Goal: Information Seeking & Learning: Learn about a topic

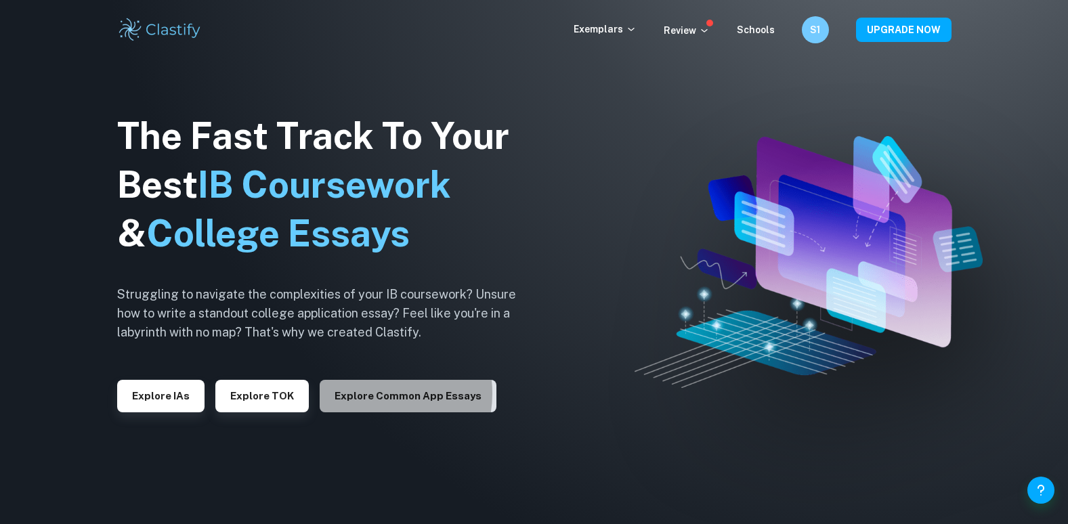
click at [361, 393] on button "Explore Common App essays" at bounding box center [408, 396] width 177 height 32
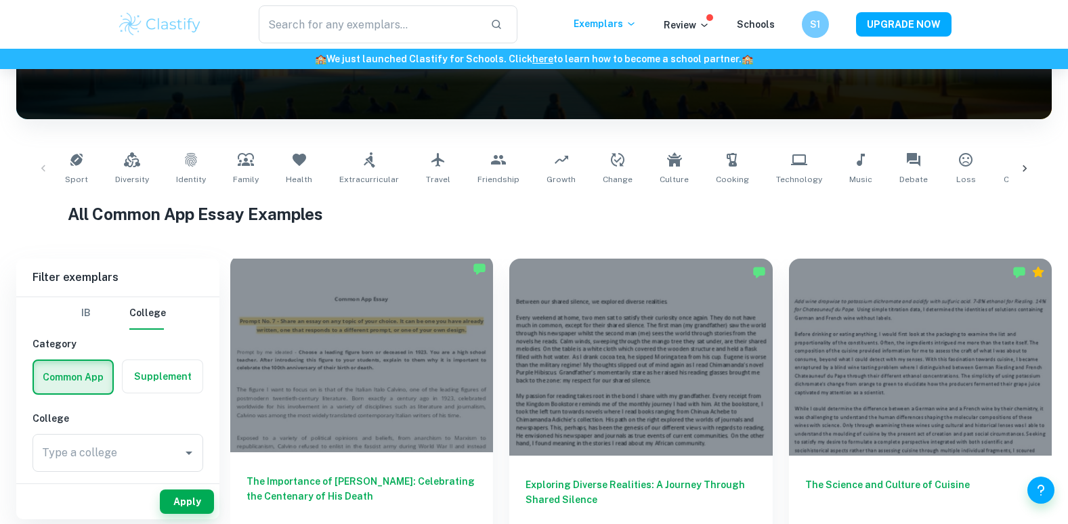
scroll to position [200, 0]
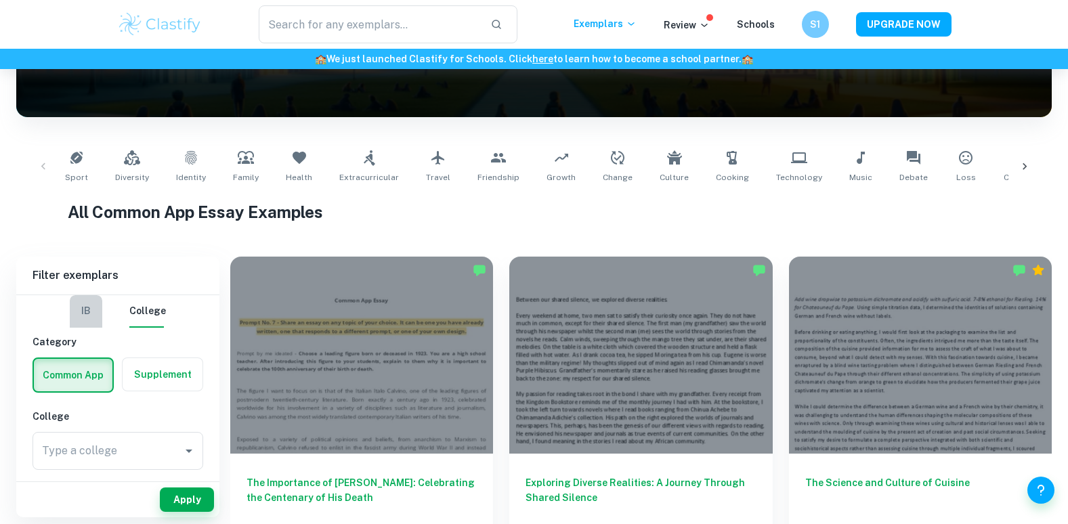
click at [83, 303] on button "IB" at bounding box center [86, 311] width 32 height 32
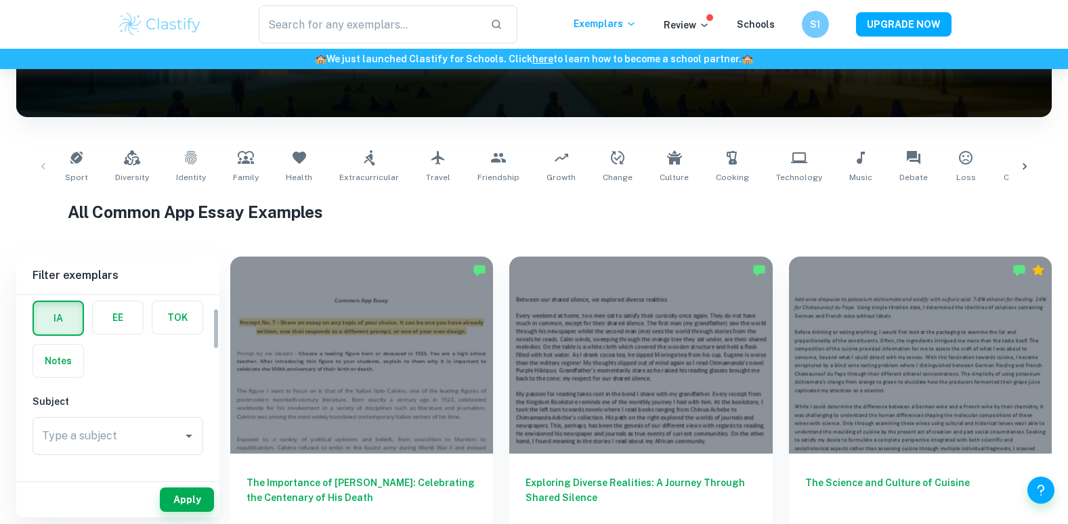
scroll to position [58, 0]
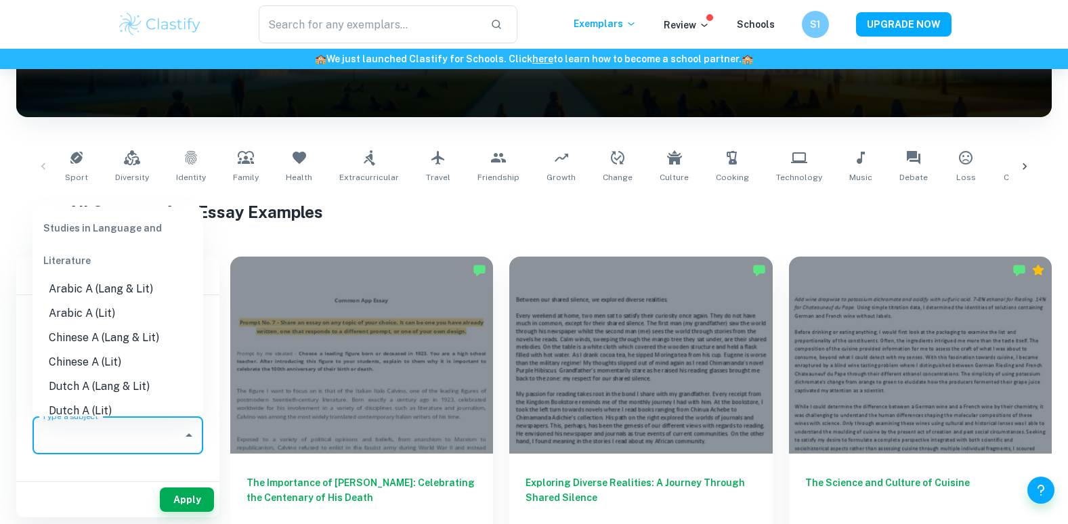
click at [87, 430] on input "Type a subject" at bounding box center [108, 435] width 138 height 26
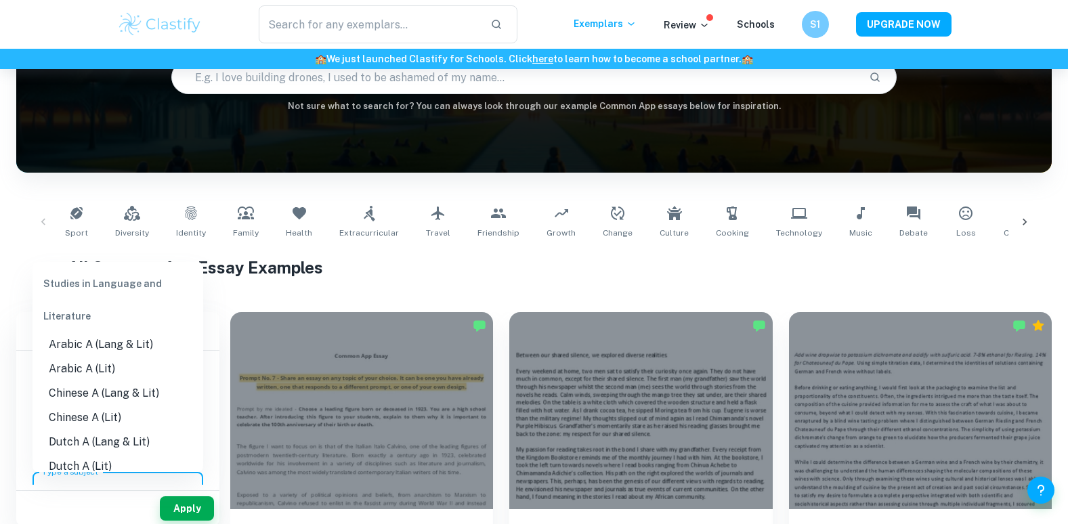
scroll to position [222, 0]
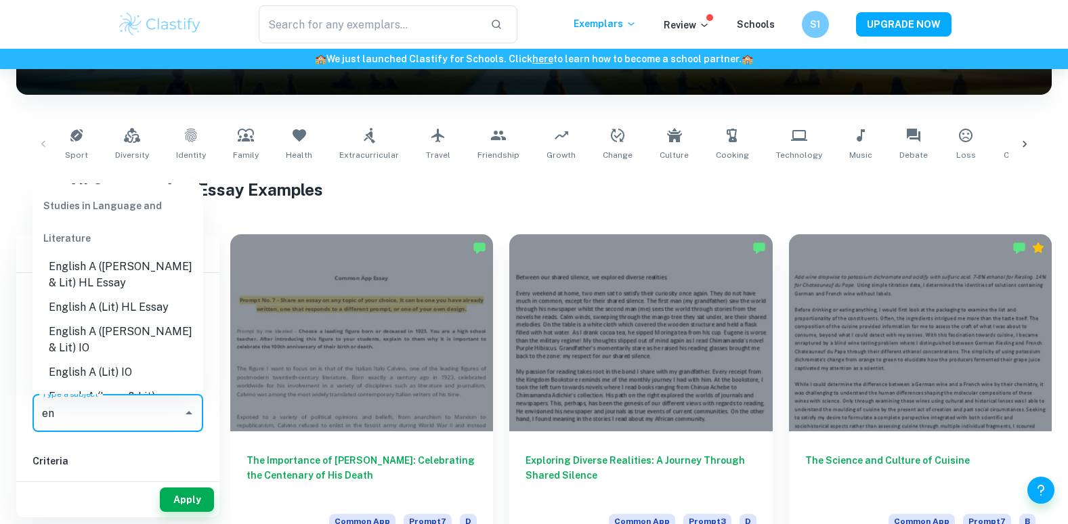
click at [120, 307] on li "English A (Lit) HL Essay" at bounding box center [117, 307] width 171 height 24
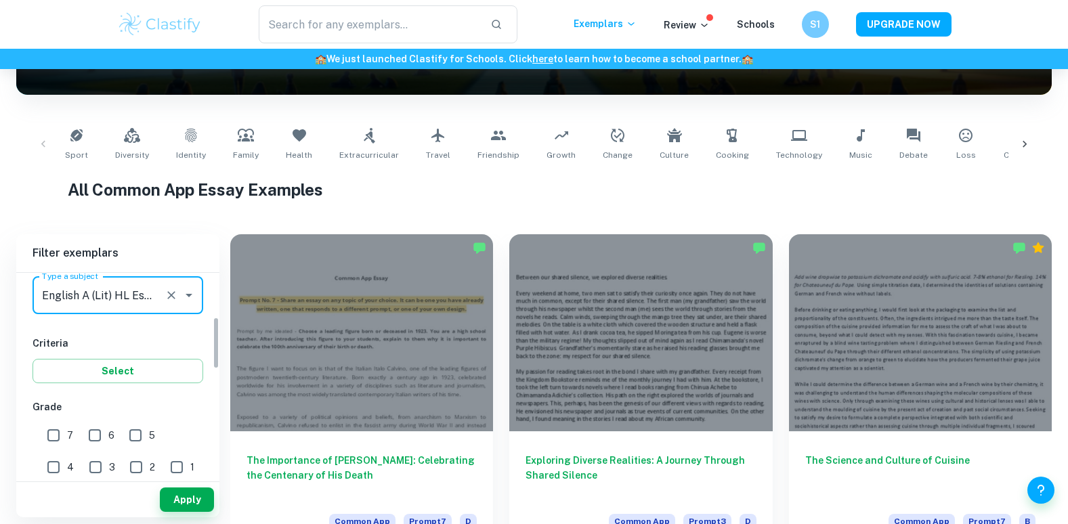
scroll to position [179, 0]
type input "English A (Lit) HL Essay"
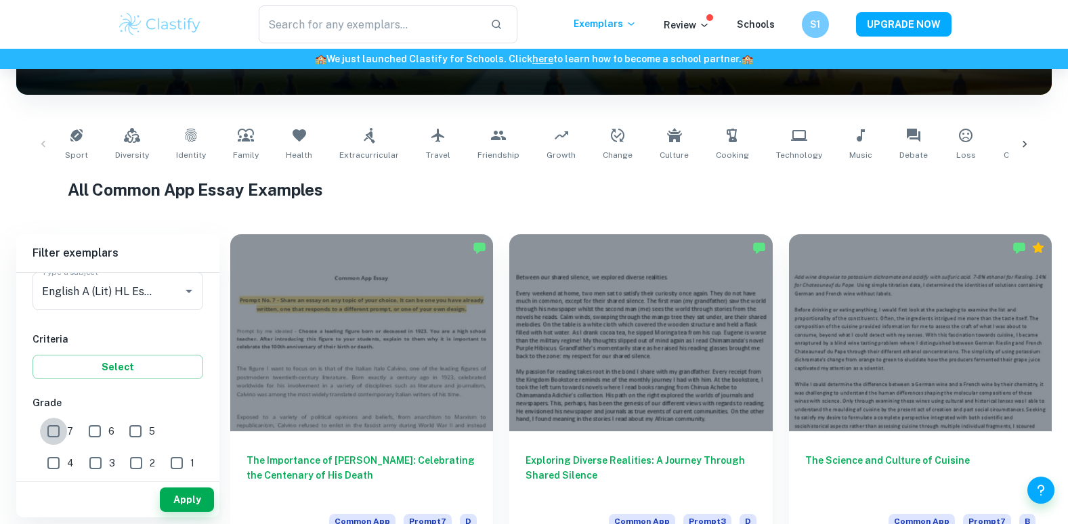
click at [52, 424] on input "7" at bounding box center [53, 431] width 27 height 27
checkbox input "true"
click at [192, 503] on button "Apply" at bounding box center [187, 499] width 54 height 24
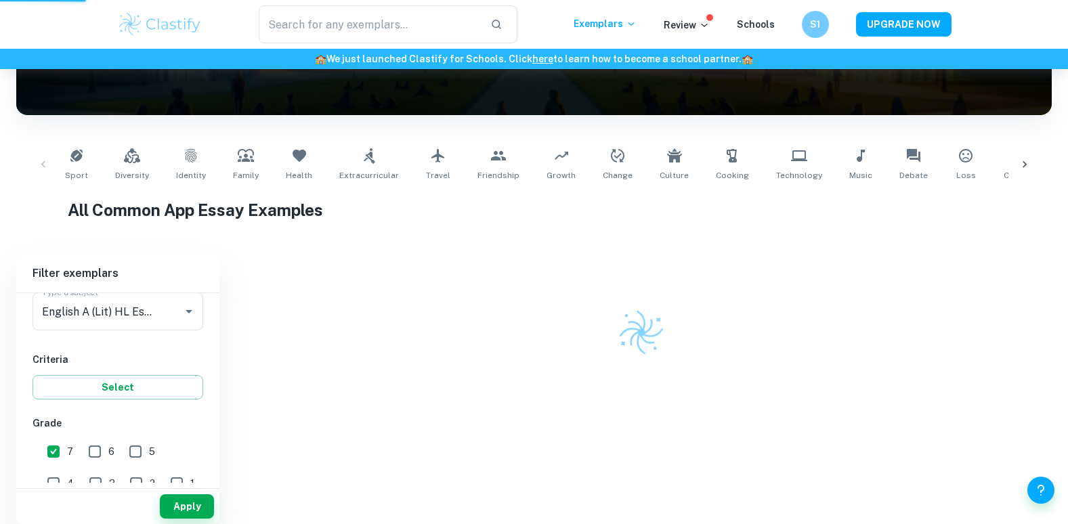
scroll to position [195, 0]
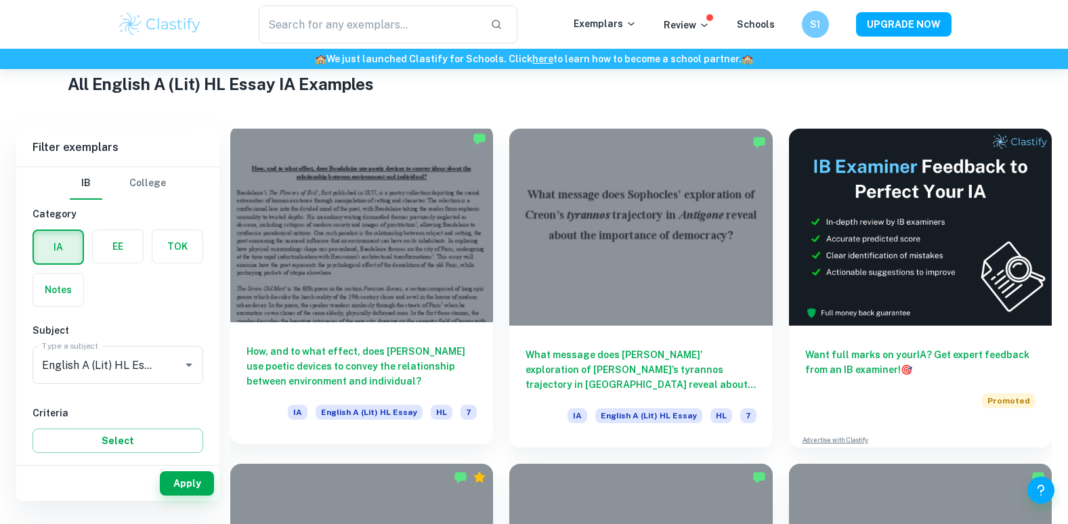
scroll to position [332, 0]
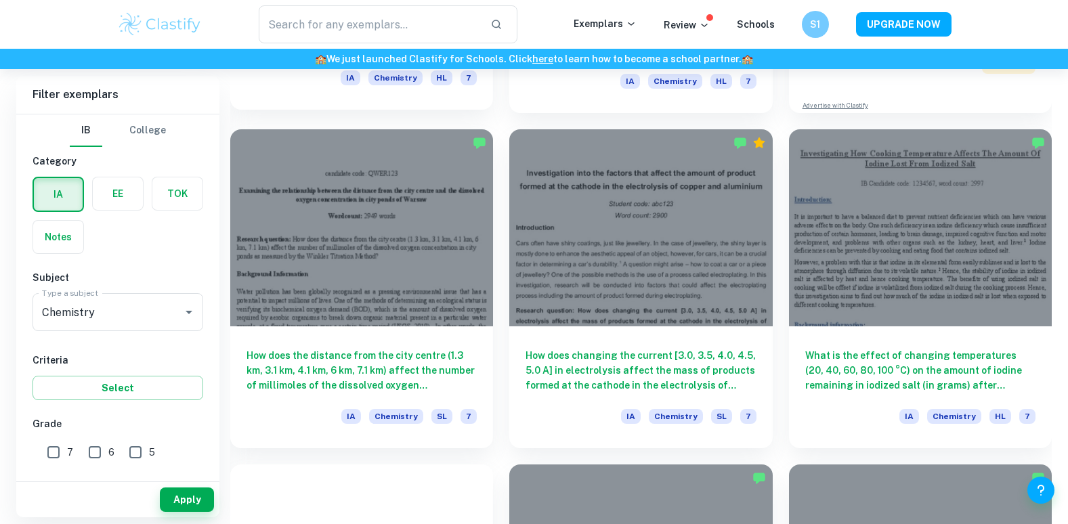
scroll to position [663, 0]
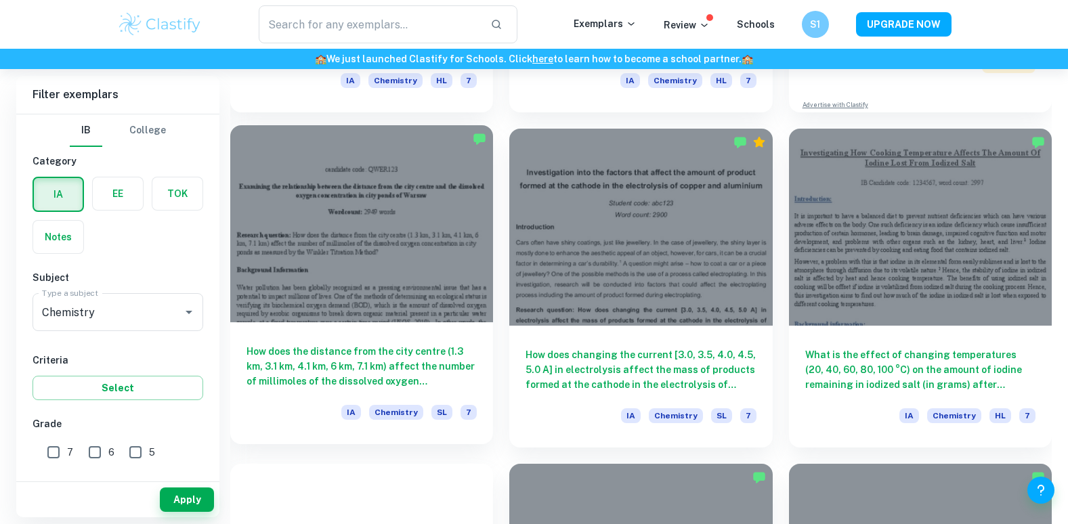
click at [369, 227] on div at bounding box center [361, 223] width 263 height 197
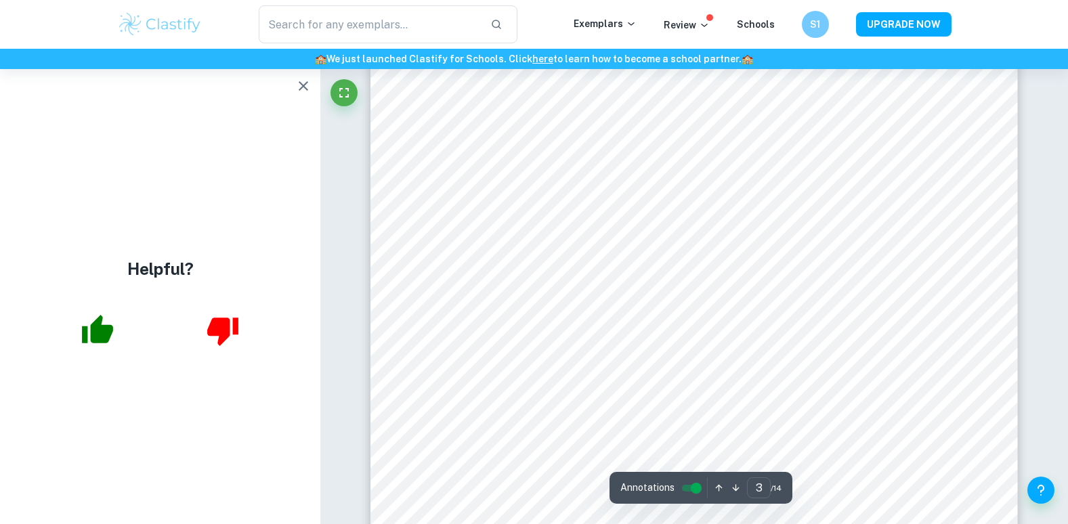
scroll to position [2134, 0]
type input "5"
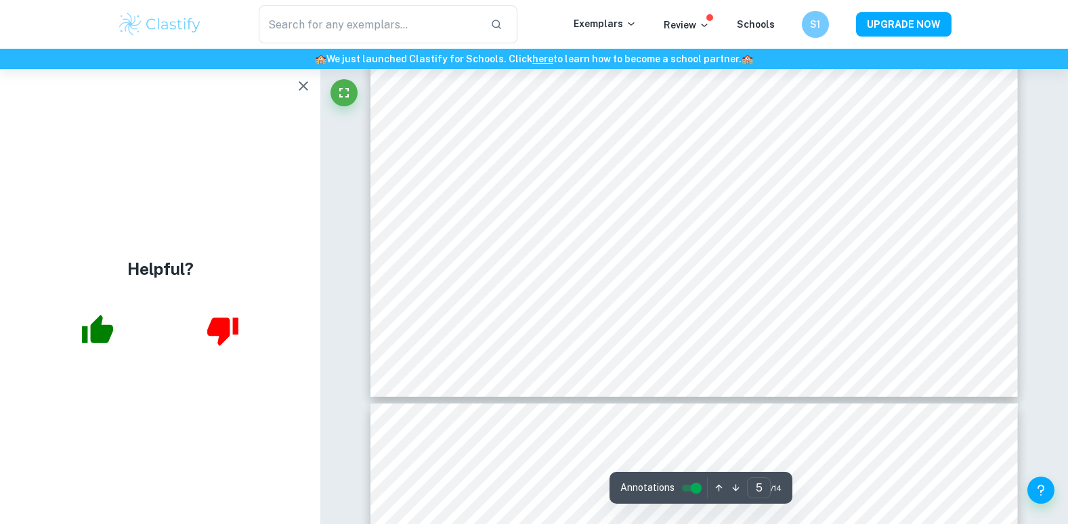
scroll to position [4492, 0]
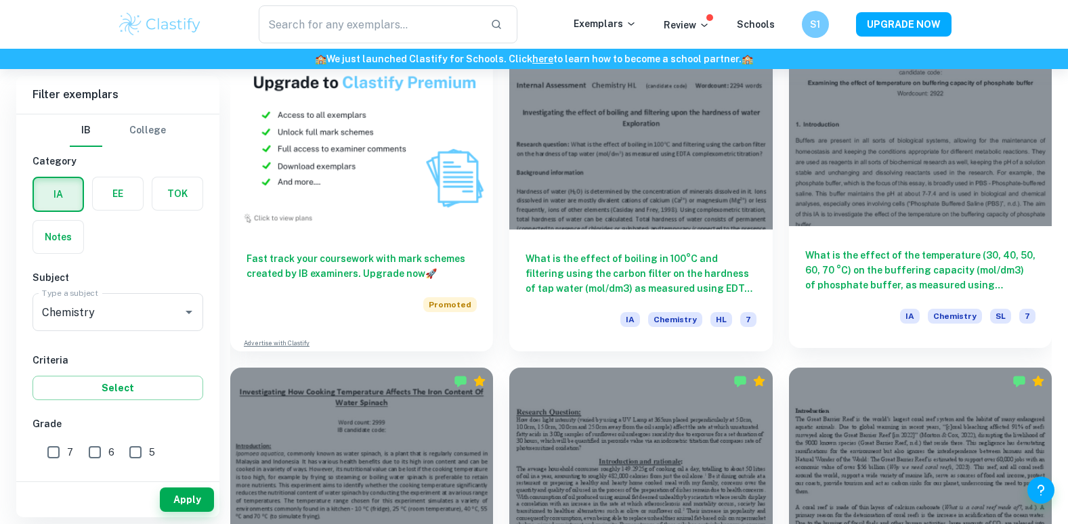
scroll to position [1091, 0]
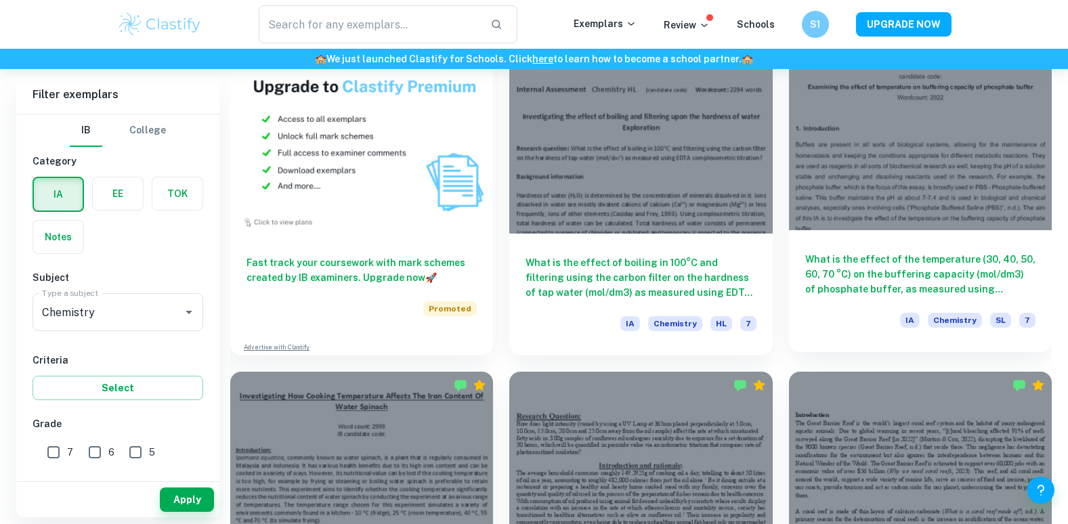
click at [882, 171] on div at bounding box center [920, 130] width 263 height 197
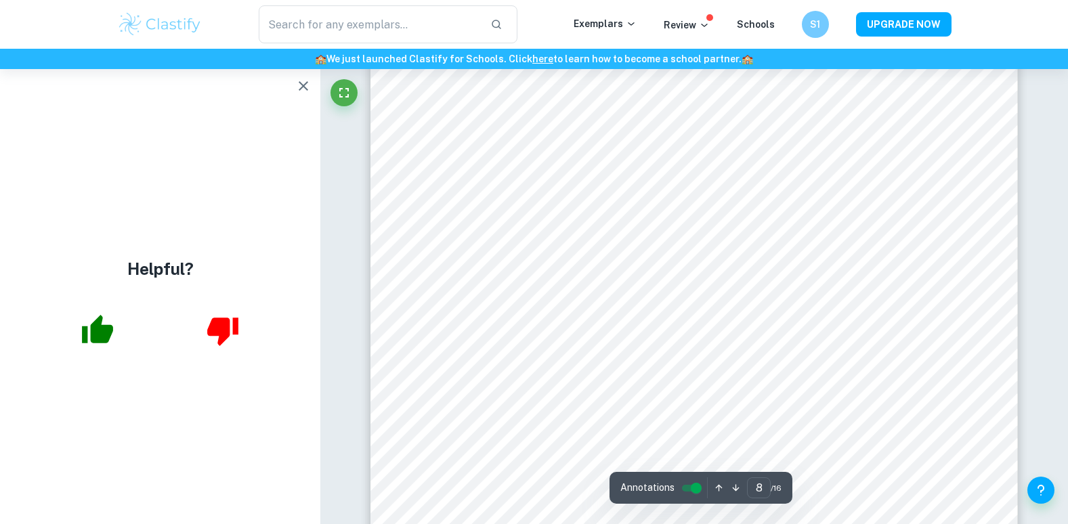
scroll to position [6915, 0]
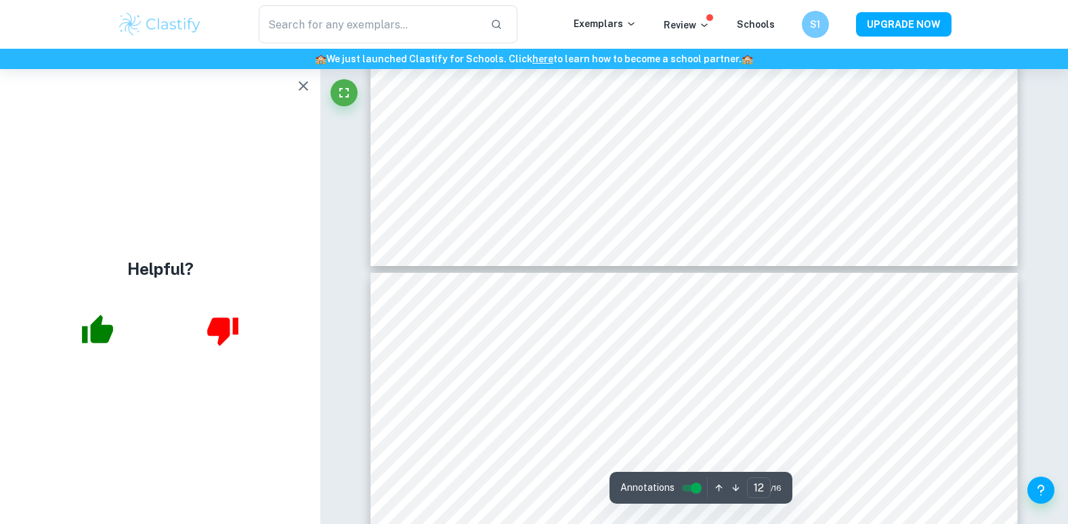
type input "13"
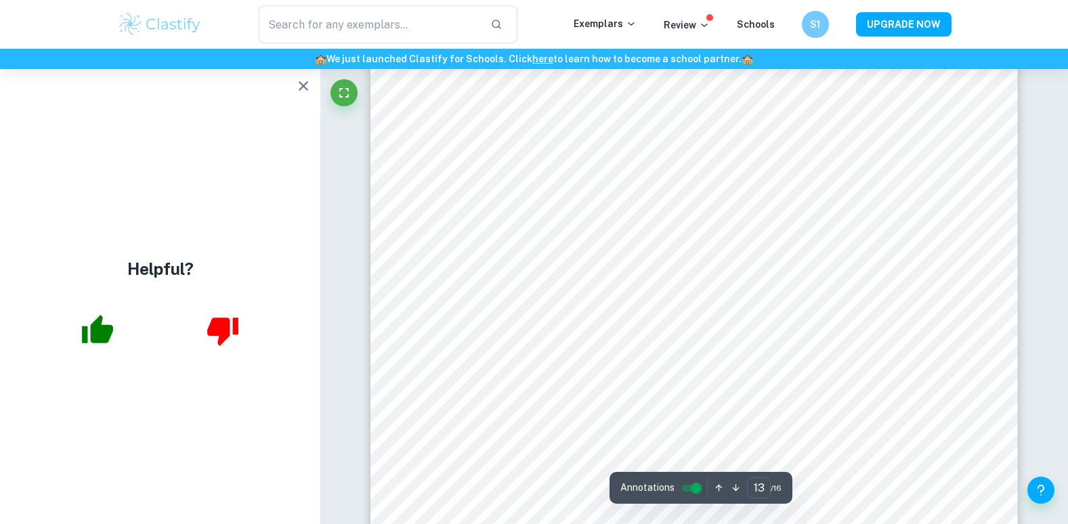
scroll to position [11479, 0]
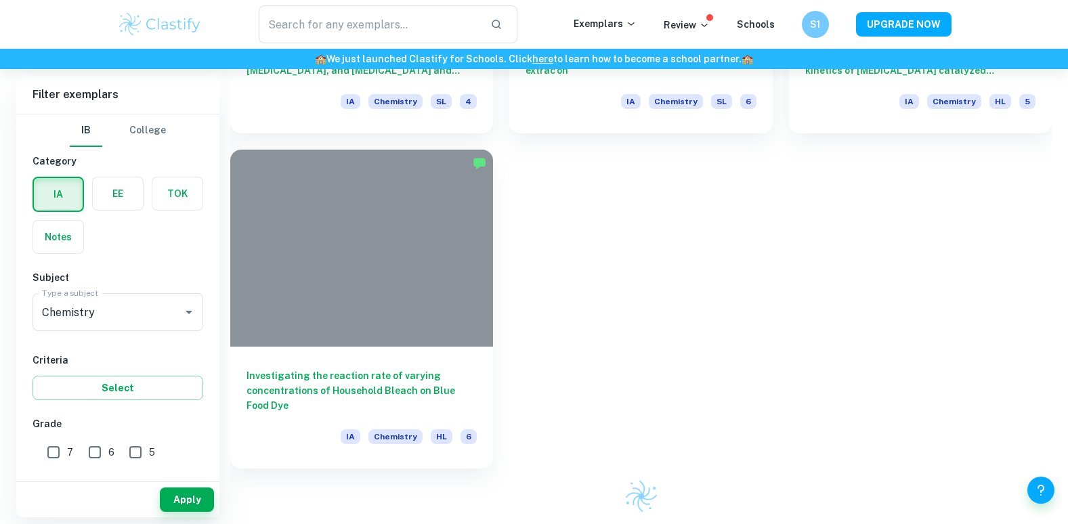
scroll to position [1091, 0]
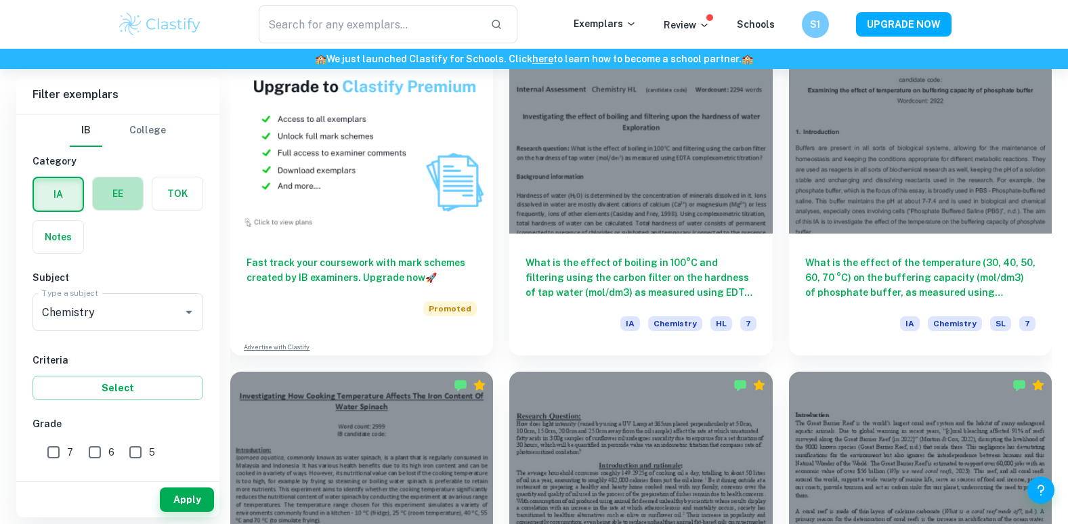
click at [135, 195] on label "button" at bounding box center [118, 193] width 50 height 32
click at [0, 0] on input "radio" at bounding box center [0, 0] width 0 height 0
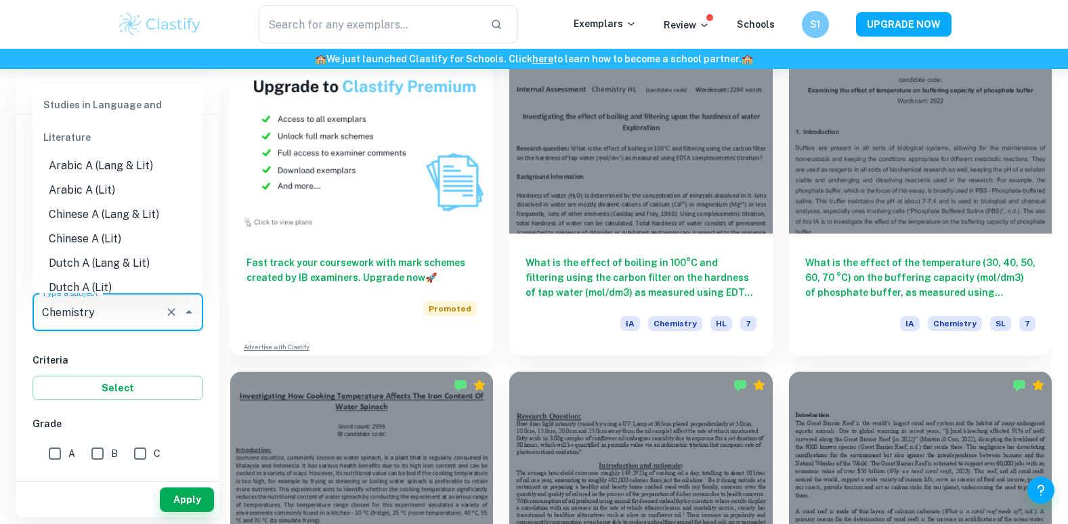
click at [112, 313] on input "Chemistry" at bounding box center [99, 312] width 120 height 26
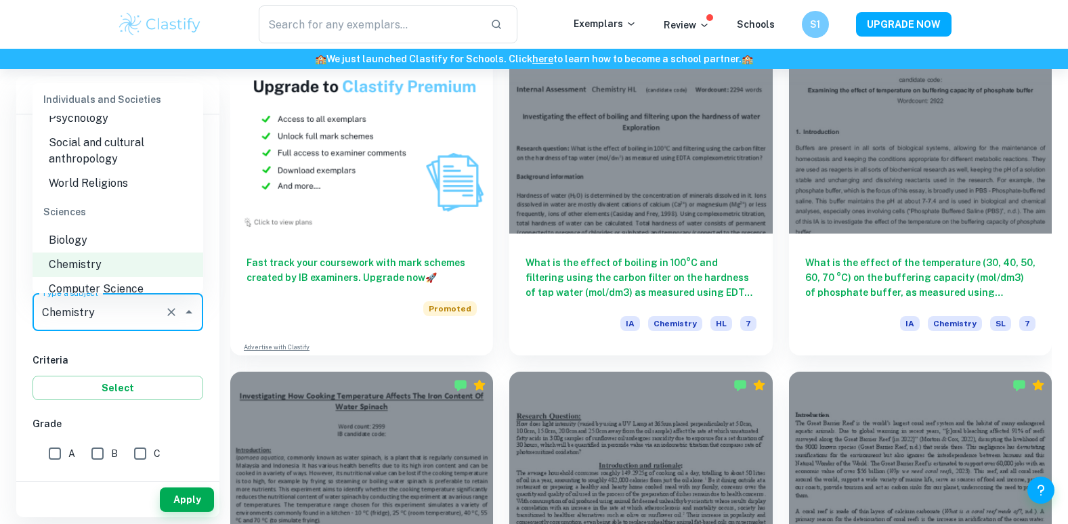
click at [112, 253] on li "Biology" at bounding box center [117, 240] width 171 height 24
type input "Biology"
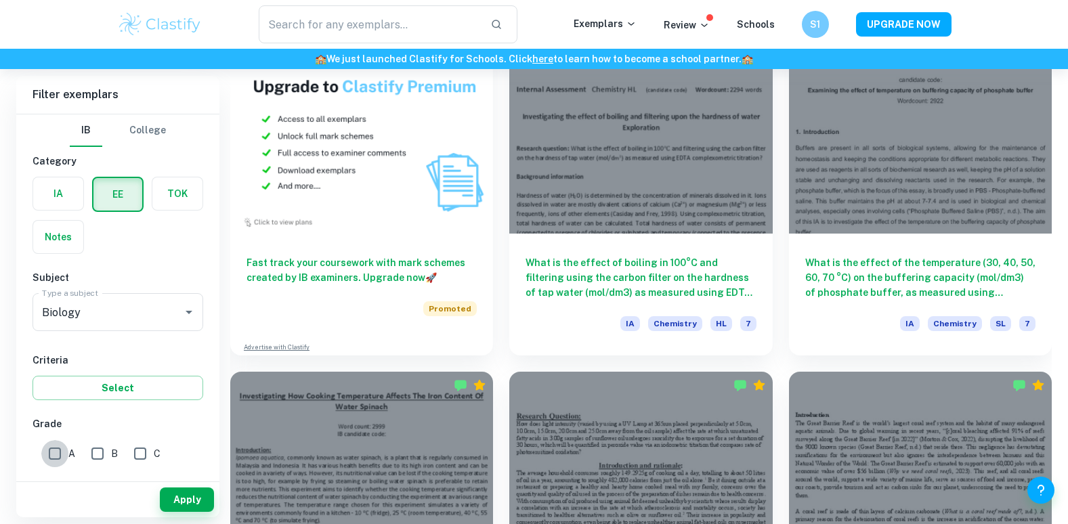
click at [57, 453] on input "A" at bounding box center [54, 453] width 27 height 27
checkbox input "true"
click at [97, 453] on input "B" at bounding box center [97, 453] width 27 height 27
checkbox input "true"
click at [197, 496] on button "Apply" at bounding box center [187, 499] width 54 height 24
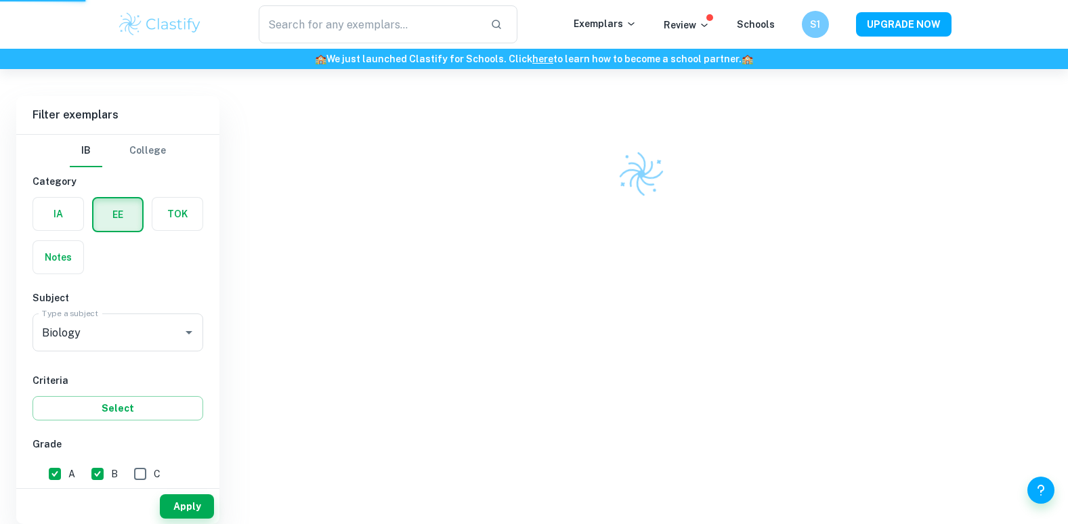
scroll to position [353, 0]
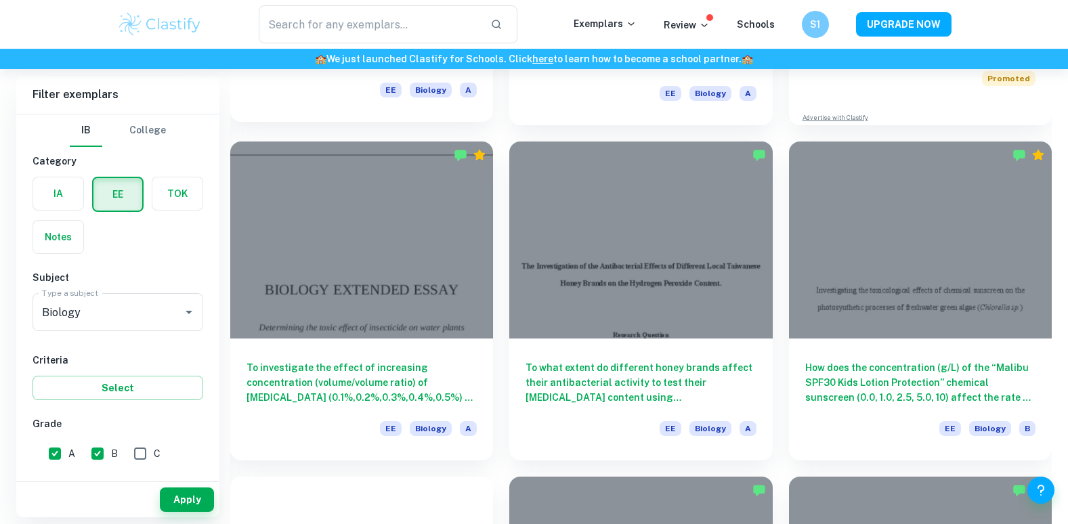
scroll to position [372, 0]
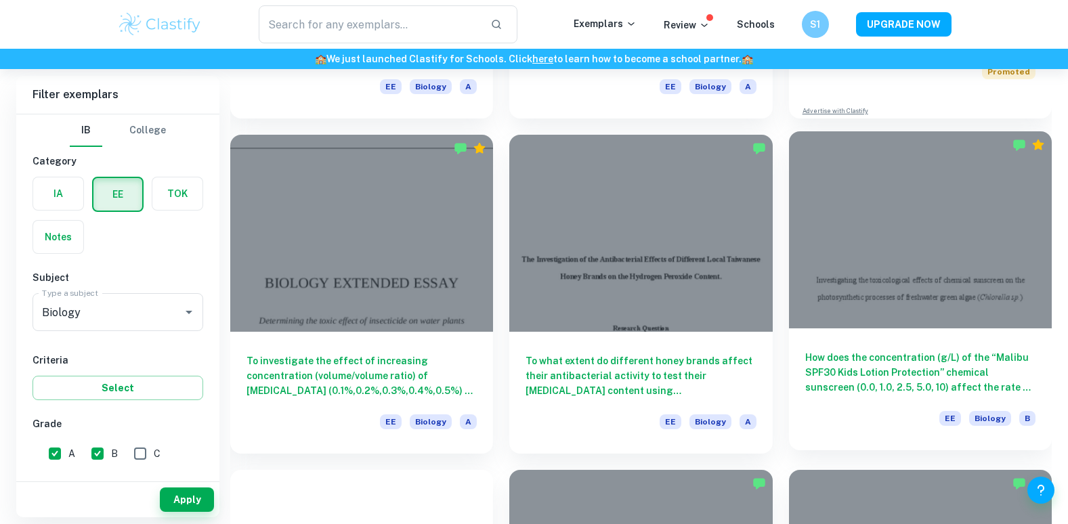
click at [816, 253] on div at bounding box center [920, 229] width 263 height 197
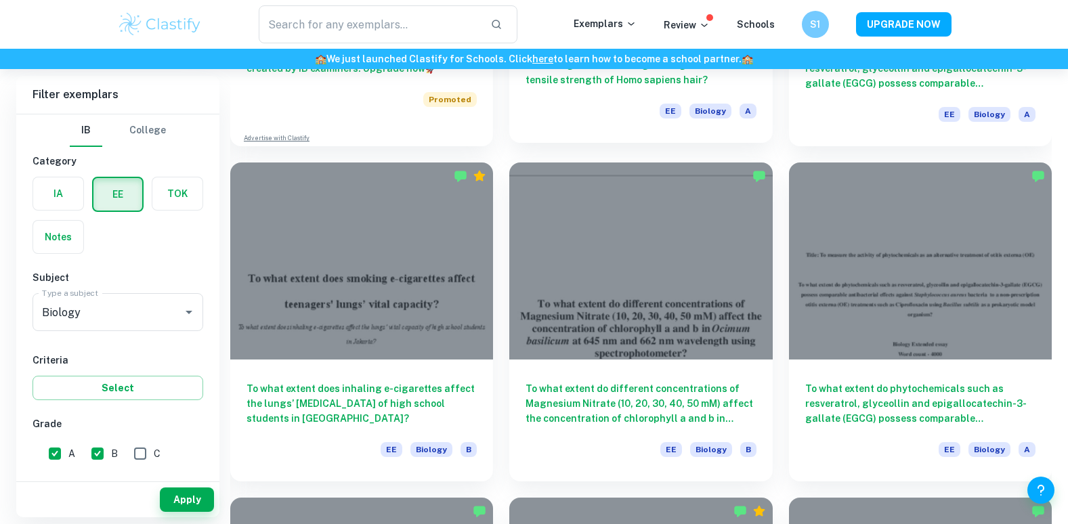
scroll to position [1027, 0]
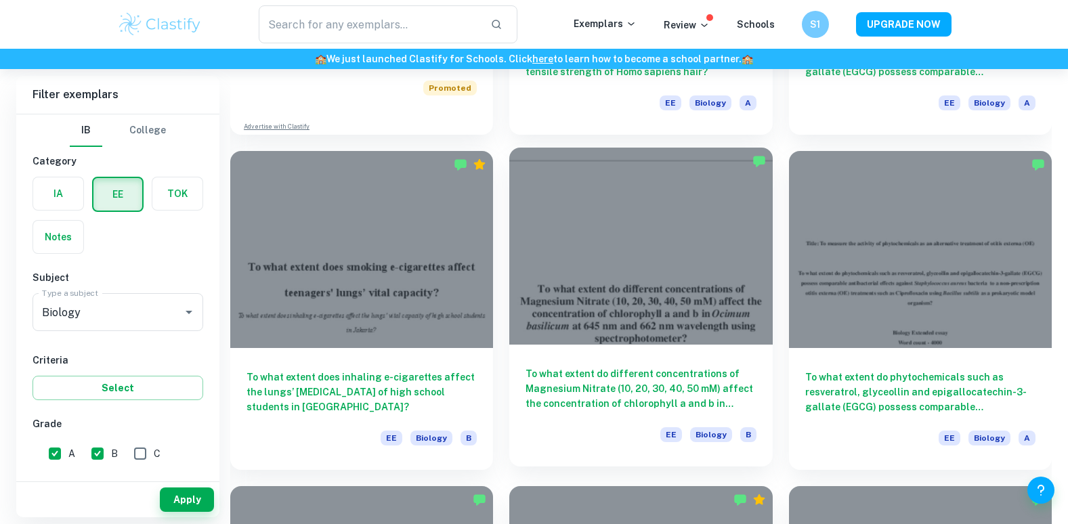
click at [576, 368] on h6 "To what extent do different concentrations of Magnesium Nitrate (10, 20, 30, 40…" at bounding box center [640, 388] width 230 height 45
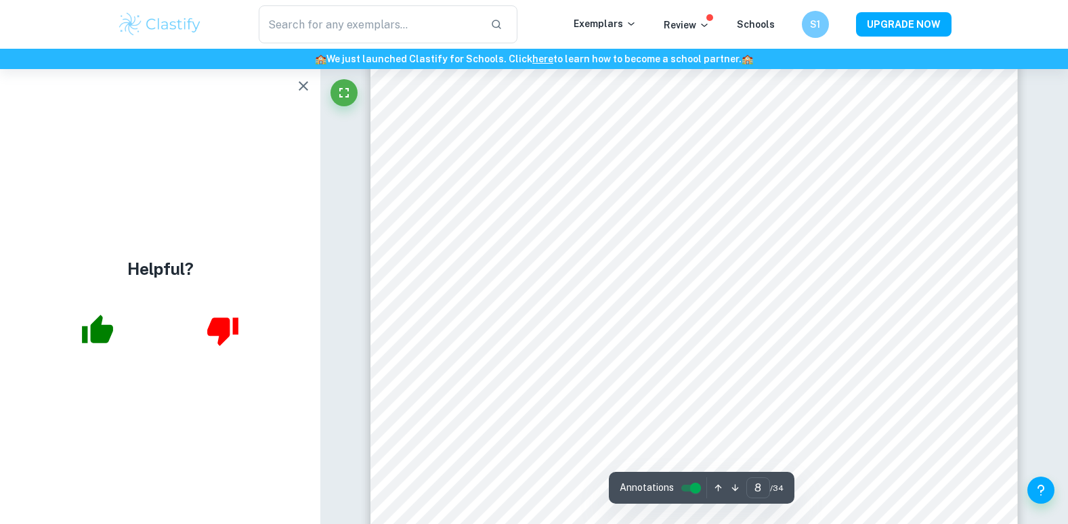
scroll to position [6187, 0]
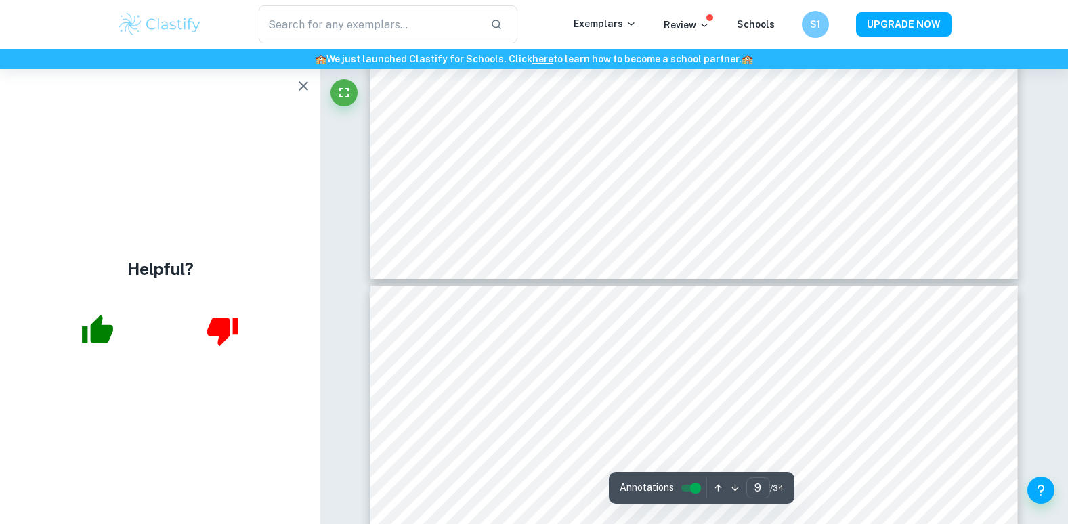
type input "10"
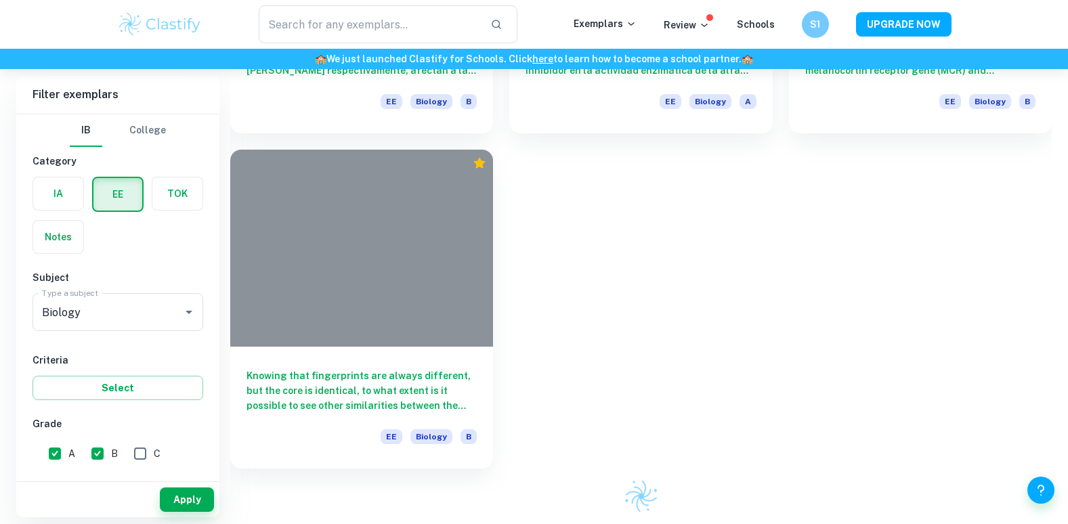
scroll to position [692, 0]
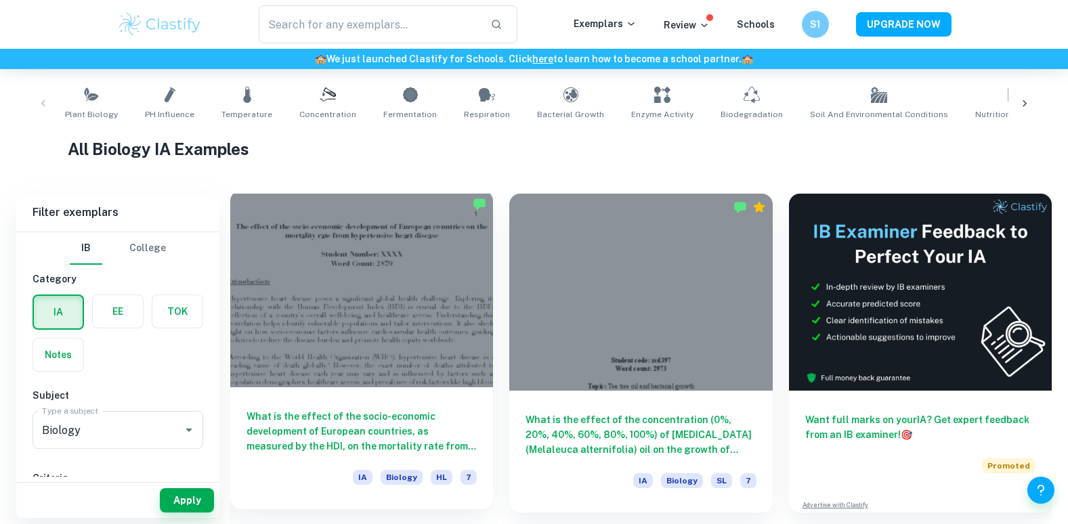
scroll to position [263, 0]
click at [305, 372] on div at bounding box center [361, 288] width 263 height 197
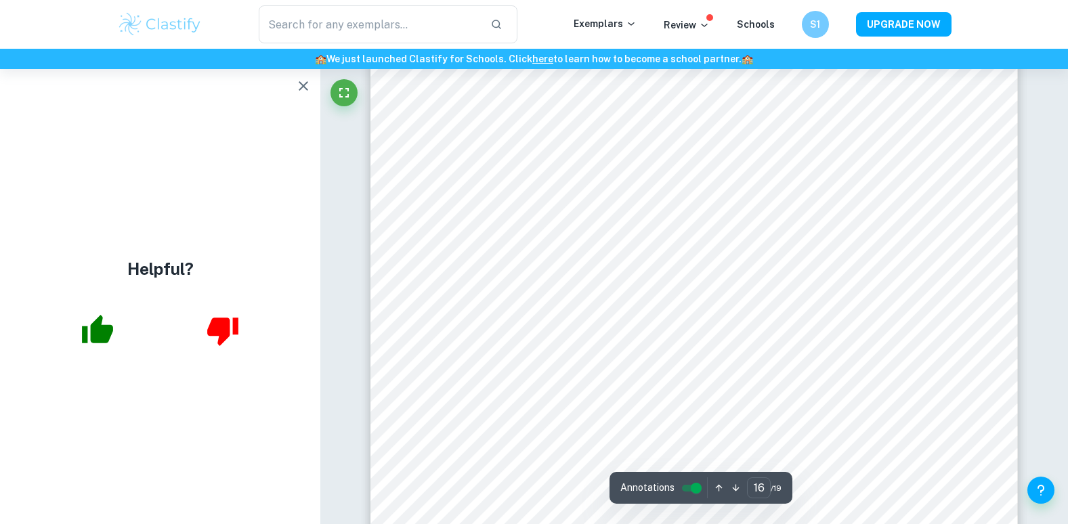
scroll to position [14614, 0]
type input "18"
